Goal: Find specific page/section: Find specific page/section

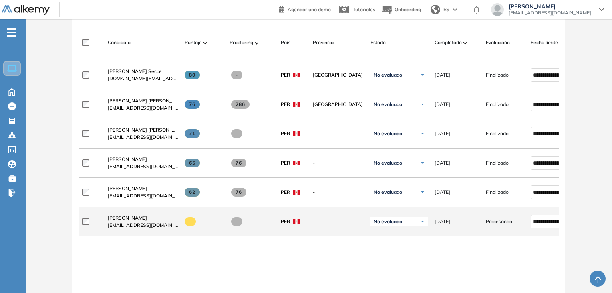
click at [147, 220] on span "[PERSON_NAME]" at bounding box center [127, 217] width 39 height 6
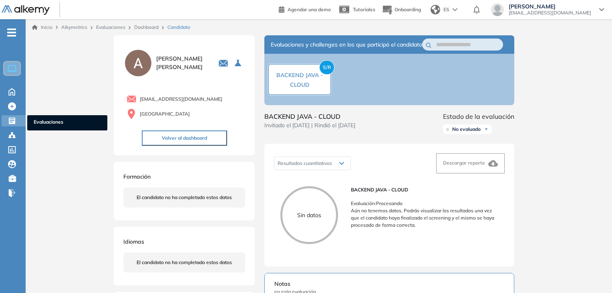
click at [13, 115] on div at bounding box center [13, 120] width 10 height 10
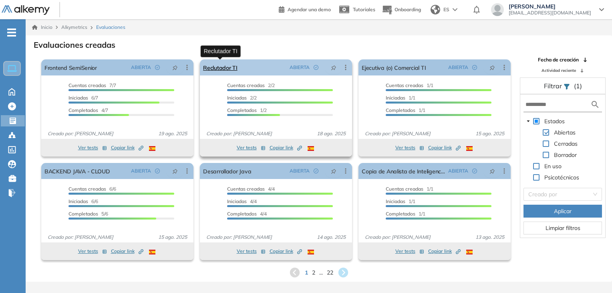
click at [224, 65] on link "Reclutador TI" at bounding box center [220, 67] width 34 height 16
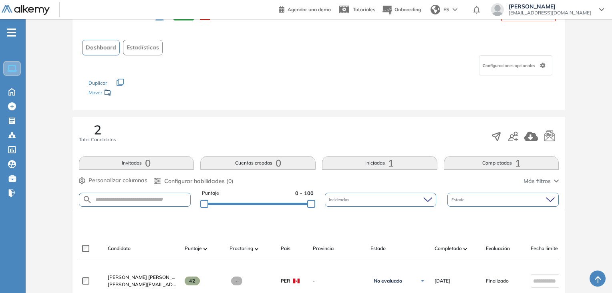
scroll to position [160, 0]
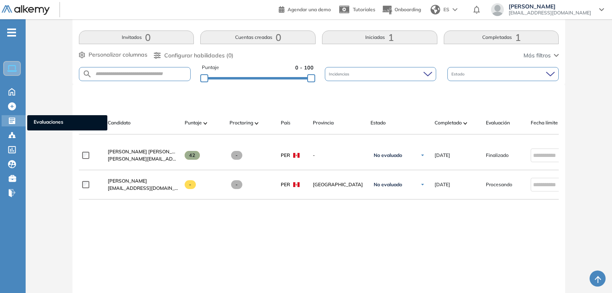
click at [12, 123] on icon at bounding box center [12, 121] width 8 height 8
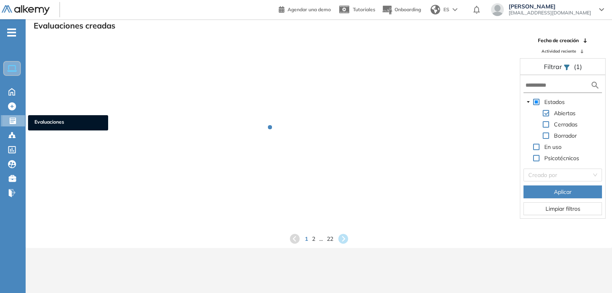
scroll to position [19, 0]
